Goal: Navigation & Orientation: Go to known website

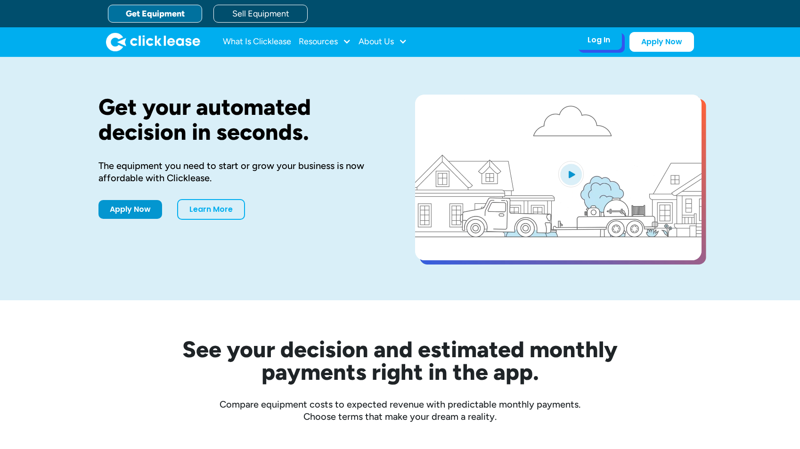
click at [601, 42] on div "Log In" at bounding box center [598, 39] width 23 height 9
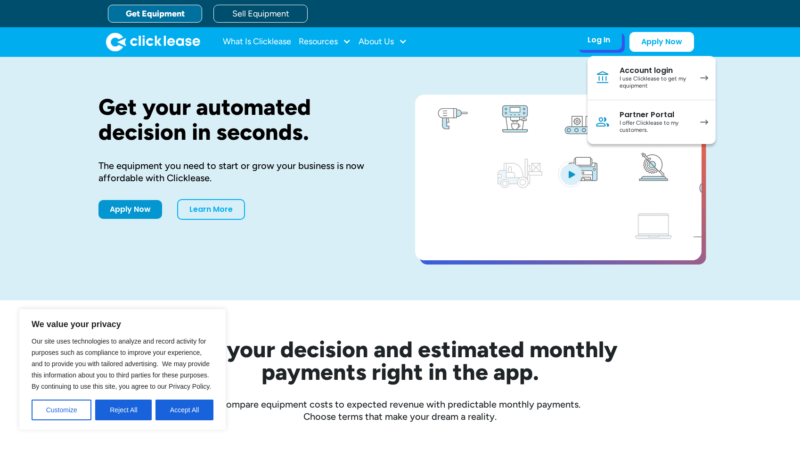
click at [633, 115] on div "Partner Portal" at bounding box center [654, 114] width 71 height 9
